Goal: Information Seeking & Learning: Check status

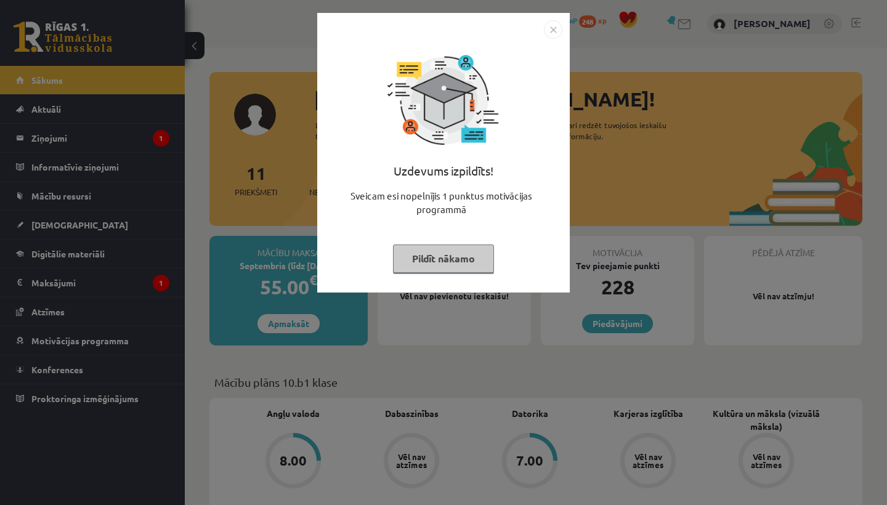
click at [556, 32] on img "Close" at bounding box center [553, 29] width 18 height 18
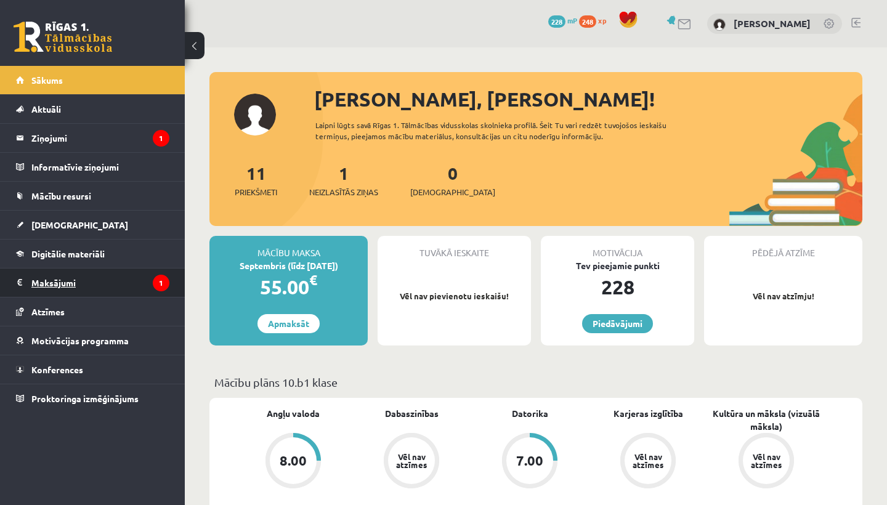
click at [104, 275] on legend "Maksājumi 1" at bounding box center [100, 283] width 138 height 28
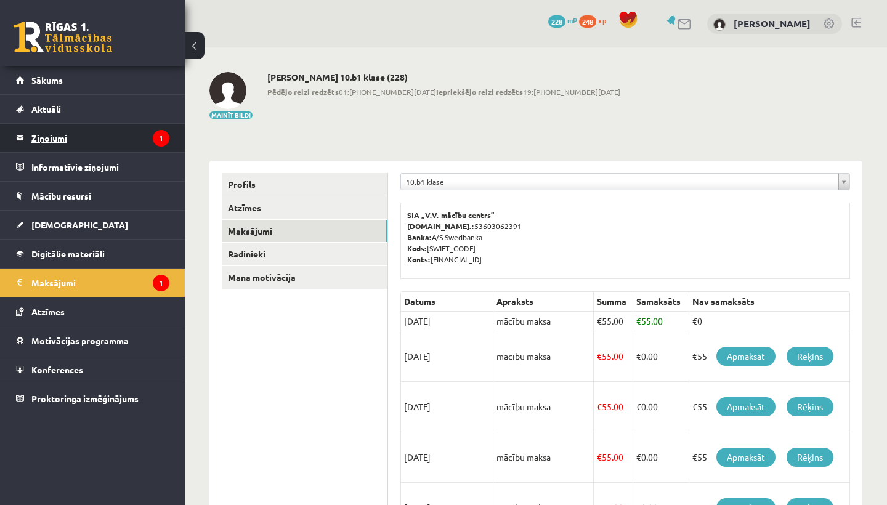
click at [127, 132] on legend "Ziņojumi 1" at bounding box center [100, 138] width 138 height 28
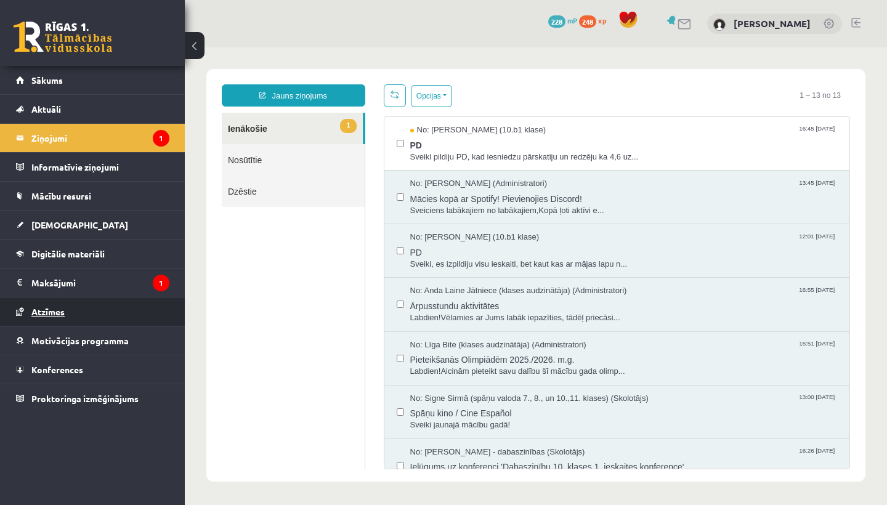
click at [60, 310] on span "Atzīmes" at bounding box center [47, 311] width 33 height 11
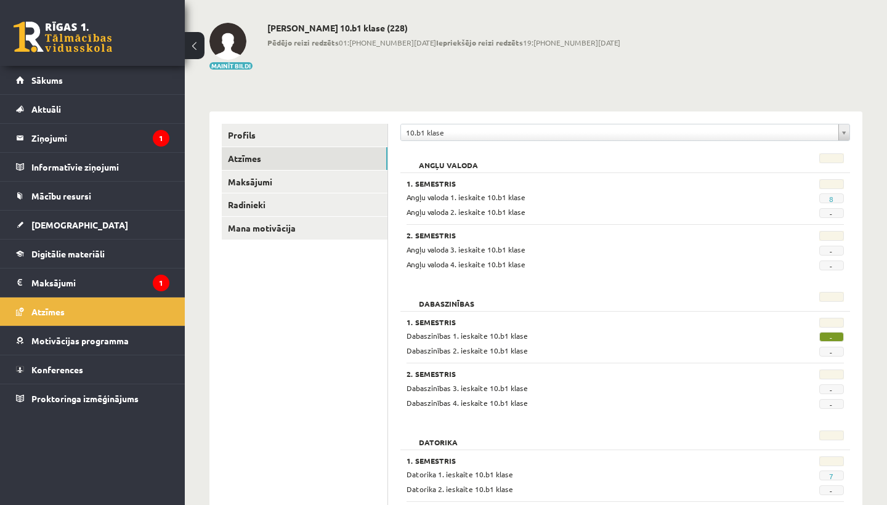
scroll to position [52, 0]
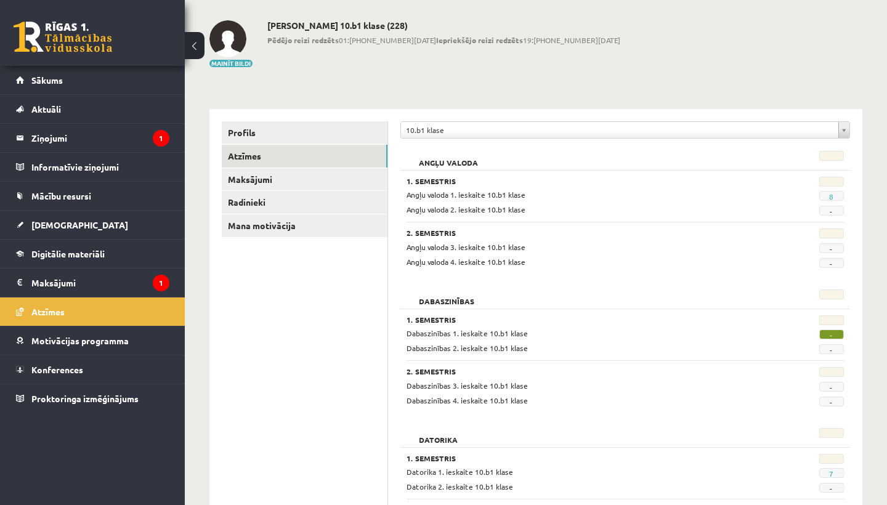
click at [832, 334] on span "-" at bounding box center [831, 335] width 25 height 10
drag, startPoint x: 694, startPoint y: 339, endPoint x: 521, endPoint y: 327, distance: 172.9
click at [523, 331] on div "Dabaszinības 1. ieskaite 10.b1 klase - Dabaszinības 2. ieskaite 10.b1 klase -" at bounding box center [625, 341] width 437 height 26
click at [70, 313] on link "Atzīmes" at bounding box center [92, 312] width 153 height 28
click at [47, 232] on link "[DEMOGRAPHIC_DATA]" at bounding box center [92, 225] width 153 height 28
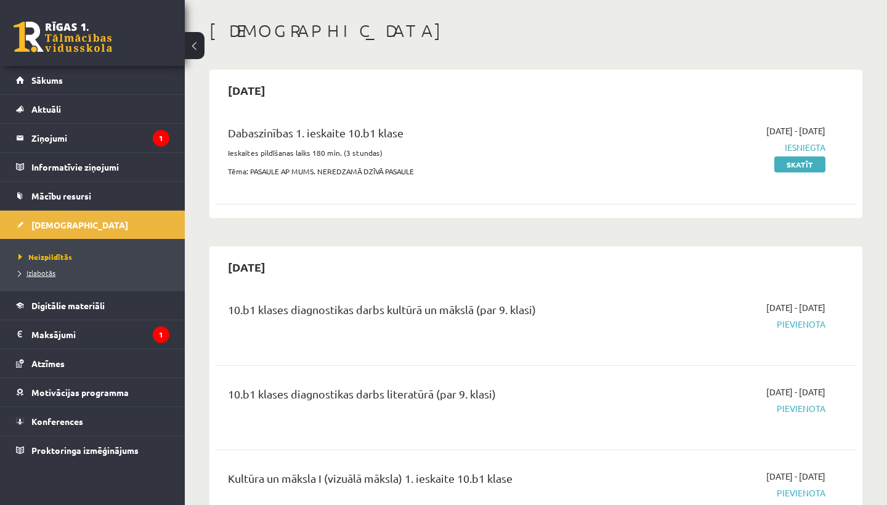
click at [46, 273] on span "Izlabotās" at bounding box center [36, 273] width 37 height 10
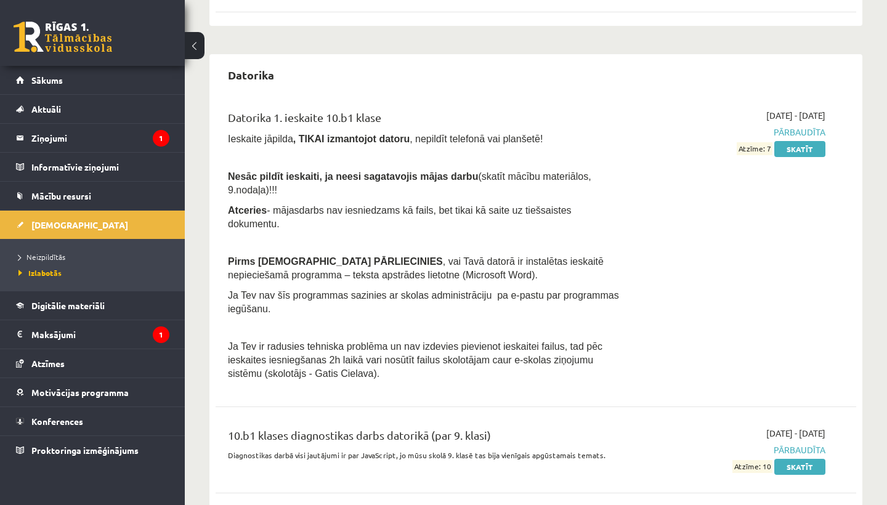
scroll to position [578, 0]
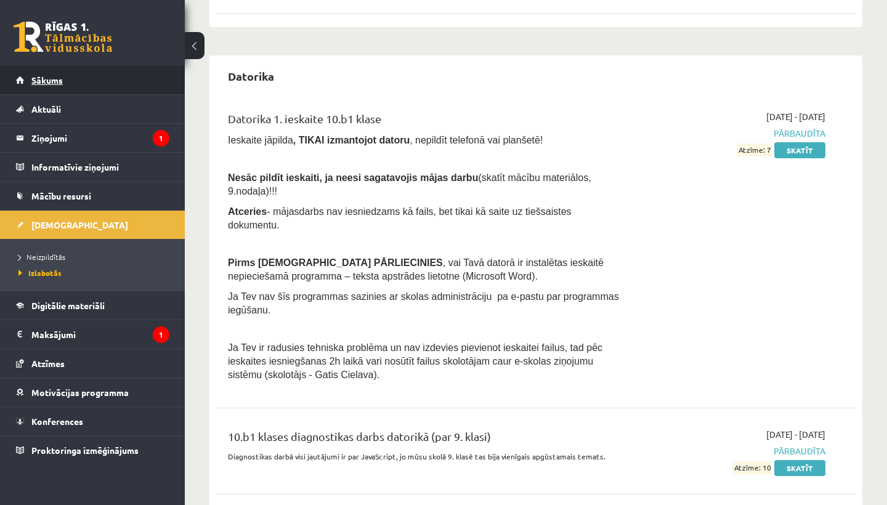
click at [52, 77] on span "Sākums" at bounding box center [46, 80] width 31 height 11
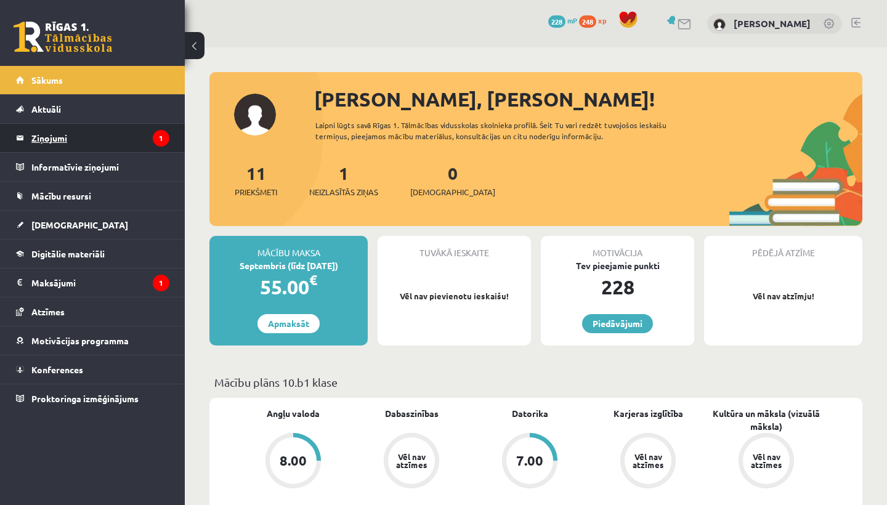
click at [36, 139] on legend "Ziņojumi 1" at bounding box center [100, 138] width 138 height 28
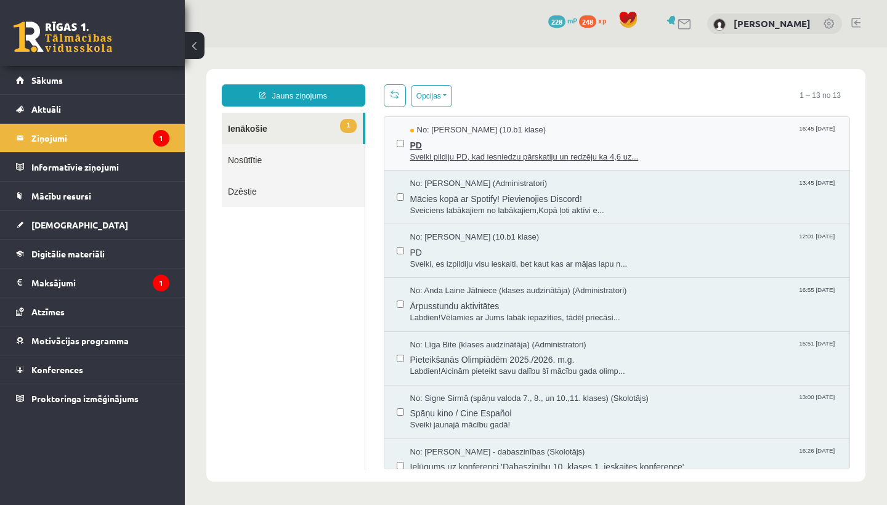
click at [442, 141] on span "PD" at bounding box center [623, 143] width 427 height 15
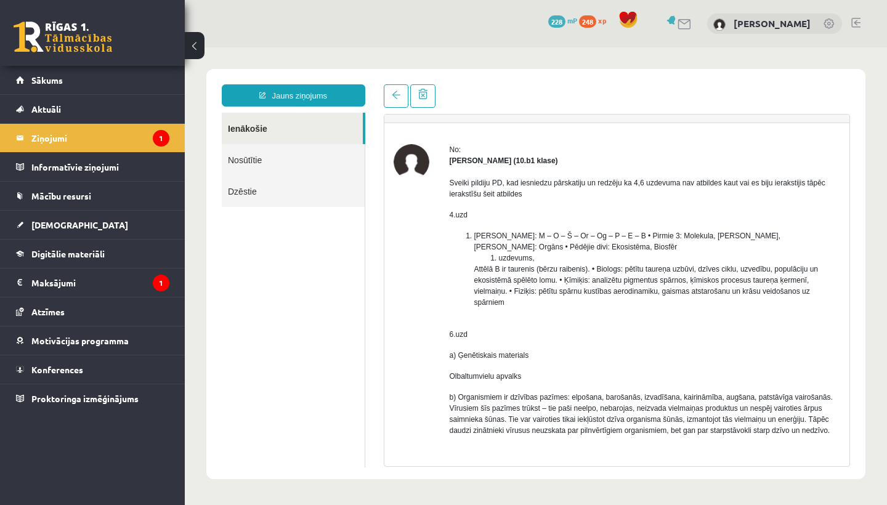
scroll to position [25, 0]
click at [392, 97] on span at bounding box center [396, 95] width 9 height 9
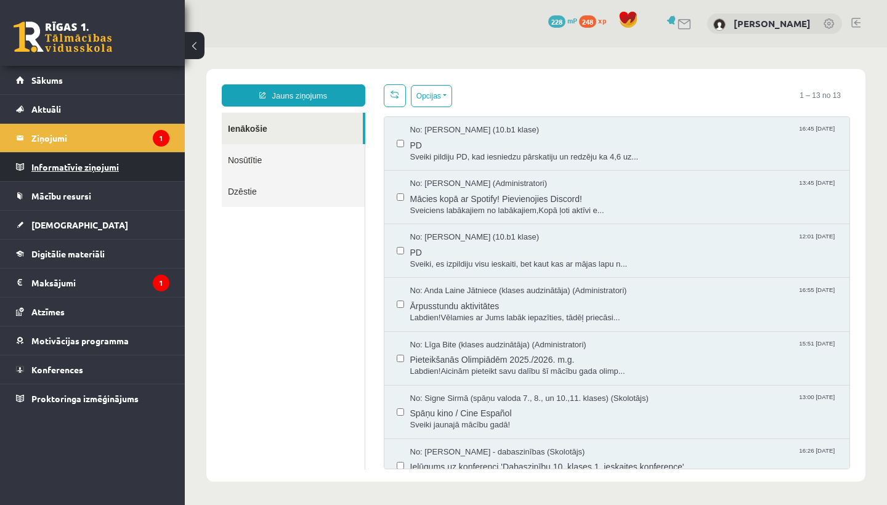
scroll to position [0, 0]
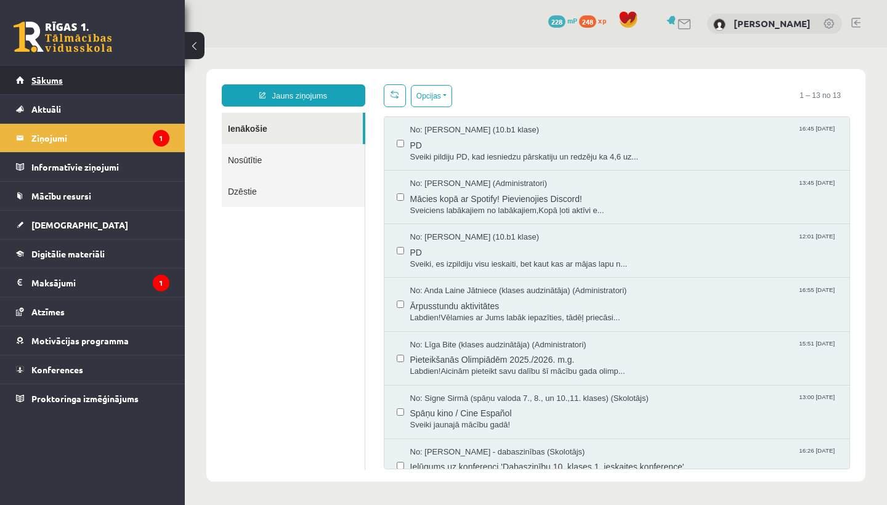
click at [57, 73] on link "Sākums" at bounding box center [92, 80] width 153 height 28
